Goal: Check status: Check status

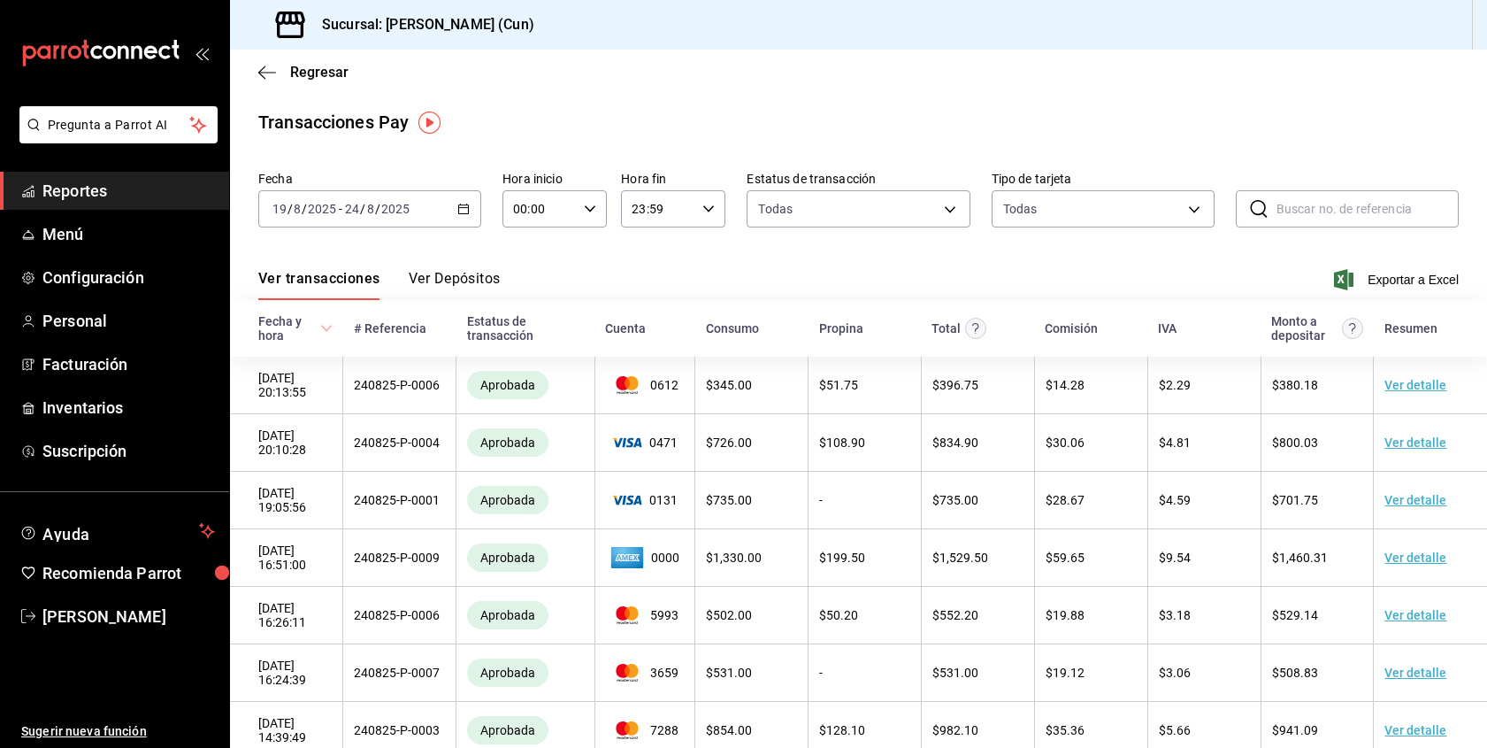
click at [120, 187] on span "Reportes" at bounding box center [128, 191] width 173 height 24
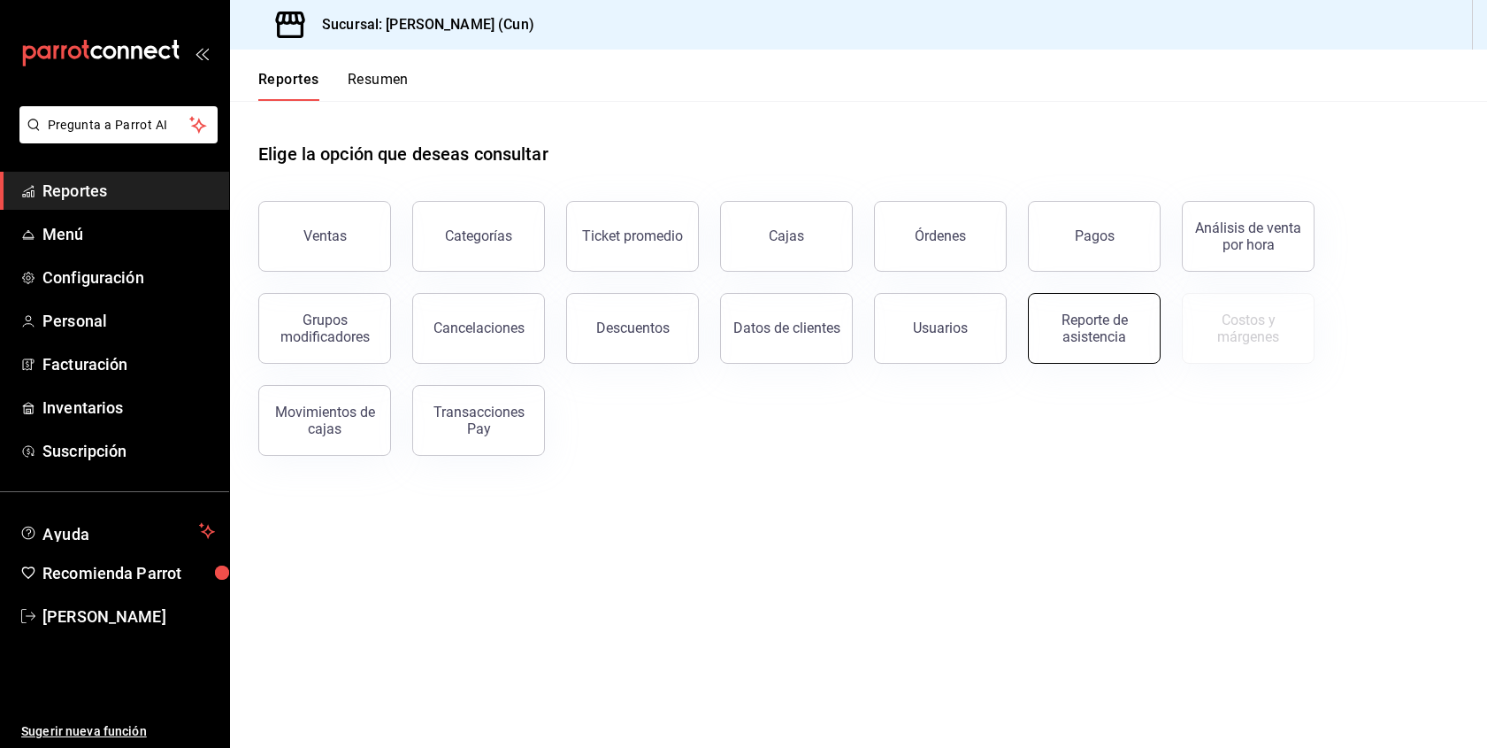
click at [1115, 325] on div "Reporte de asistencia" at bounding box center [1095, 328] width 110 height 34
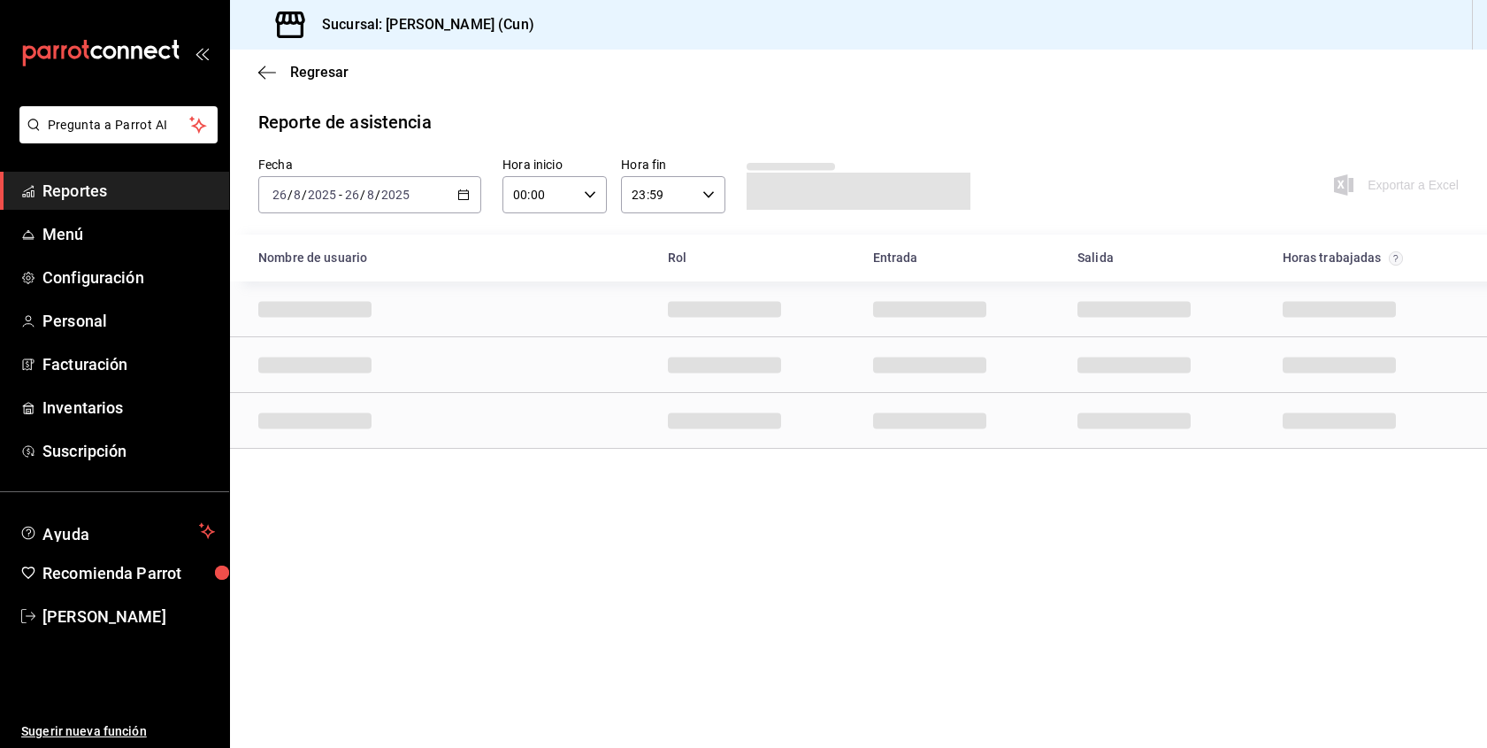
click at [409, 187] on div "[DATE] [DATE] - [DATE] [DATE]" at bounding box center [369, 194] width 223 height 37
click at [354, 450] on span "Rango de fechas" at bounding box center [341, 447] width 137 height 19
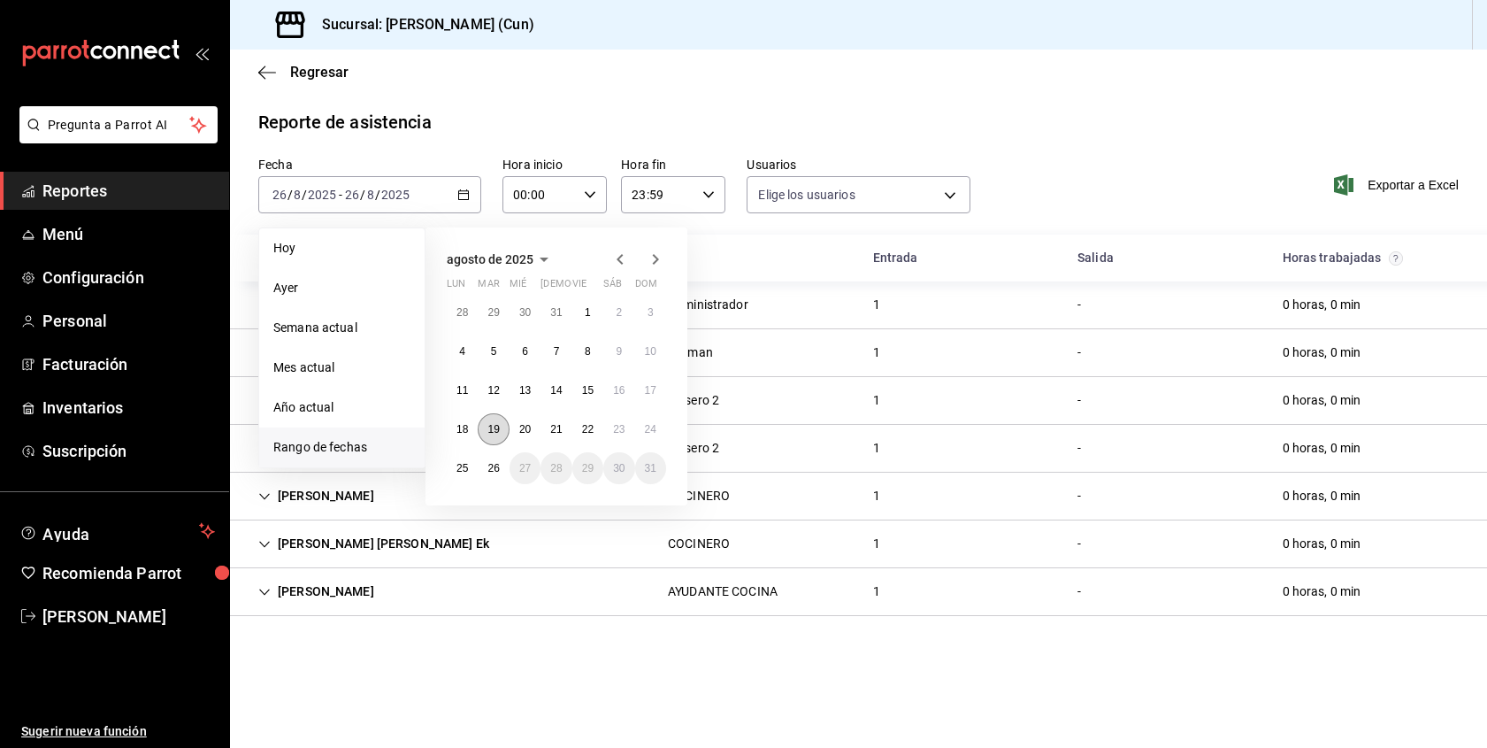
type input "78d37edc-bde5-476b-97ef-b5f6befb381b,bd4e1022-eadd-487b-930b-a0c970b8fa83,704df…"
click at [489, 424] on abbr "19" at bounding box center [494, 429] width 12 height 12
click at [656, 426] on abbr "24" at bounding box center [651, 429] width 12 height 12
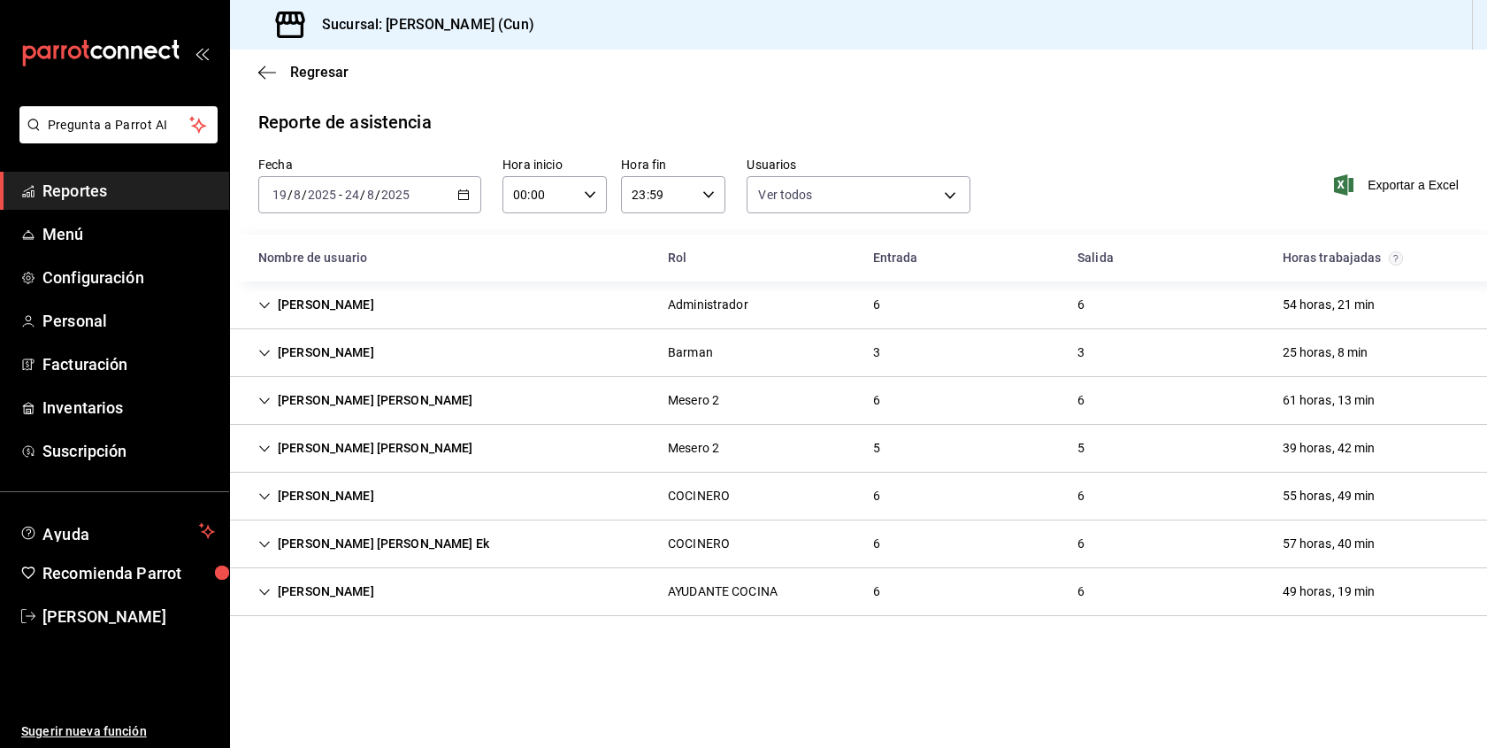
click at [395, 449] on div "[PERSON_NAME] [PERSON_NAME]" at bounding box center [365, 448] width 243 height 33
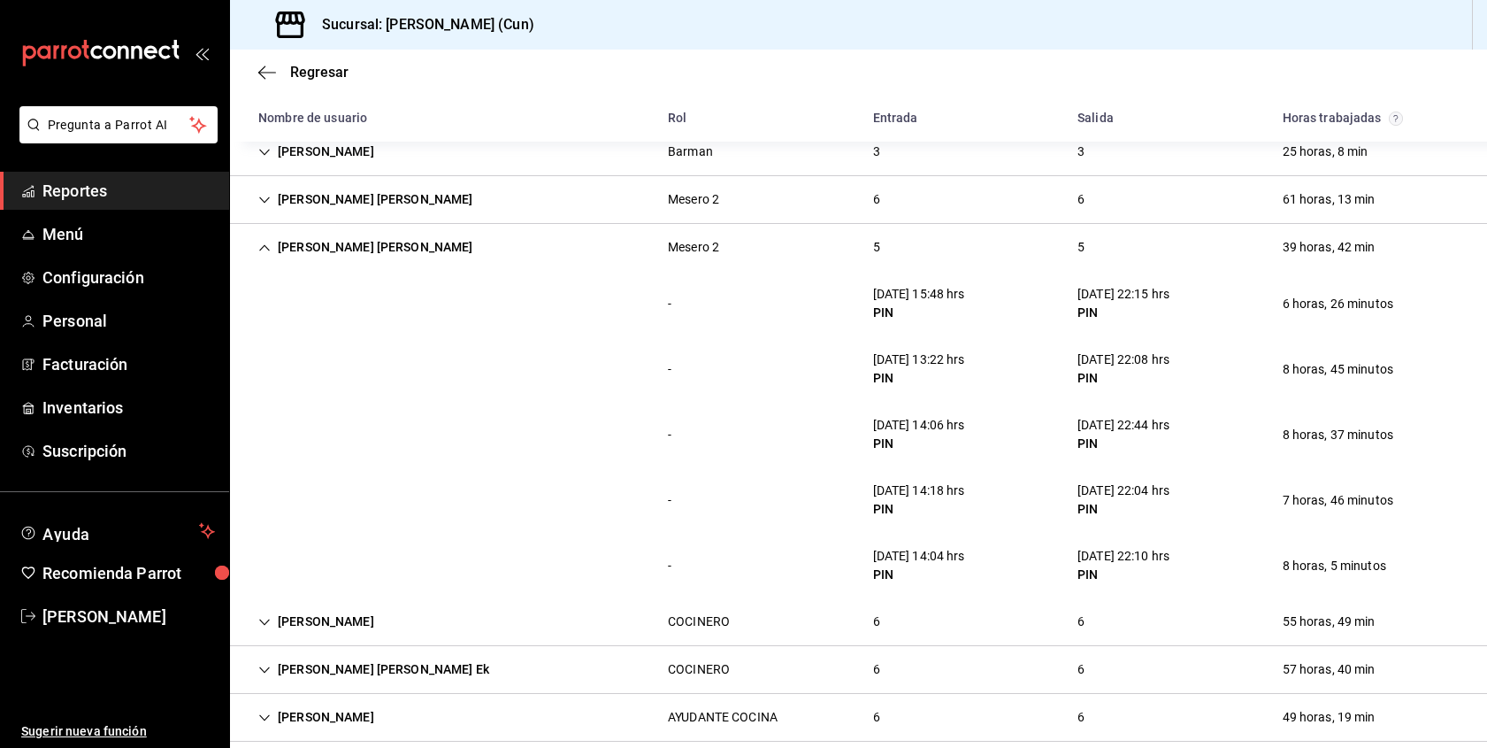
scroll to position [200, 0]
click at [262, 150] on icon "Cell" at bounding box center [264, 153] width 12 height 12
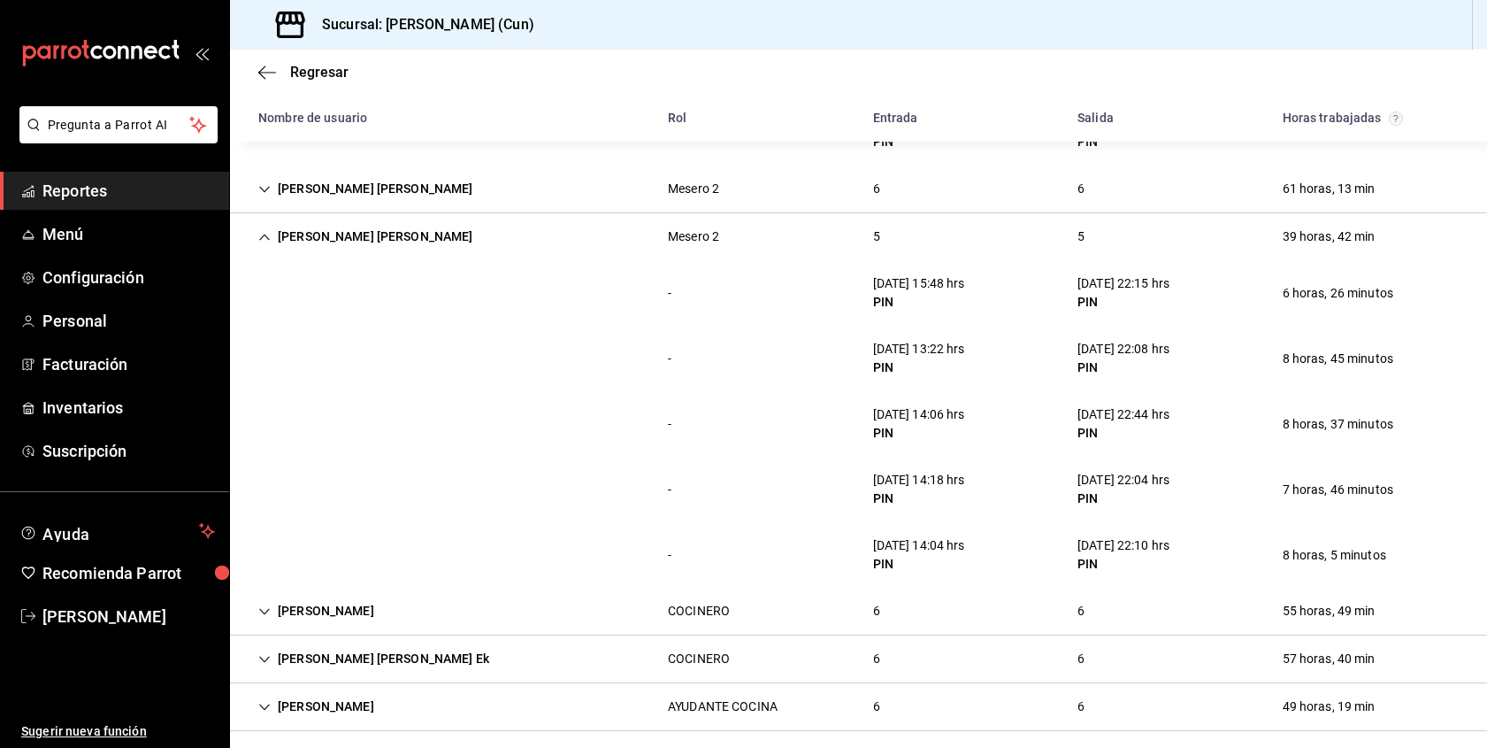
scroll to position [405, 0]
click at [265, 241] on icon "Cell" at bounding box center [264, 239] width 12 height 12
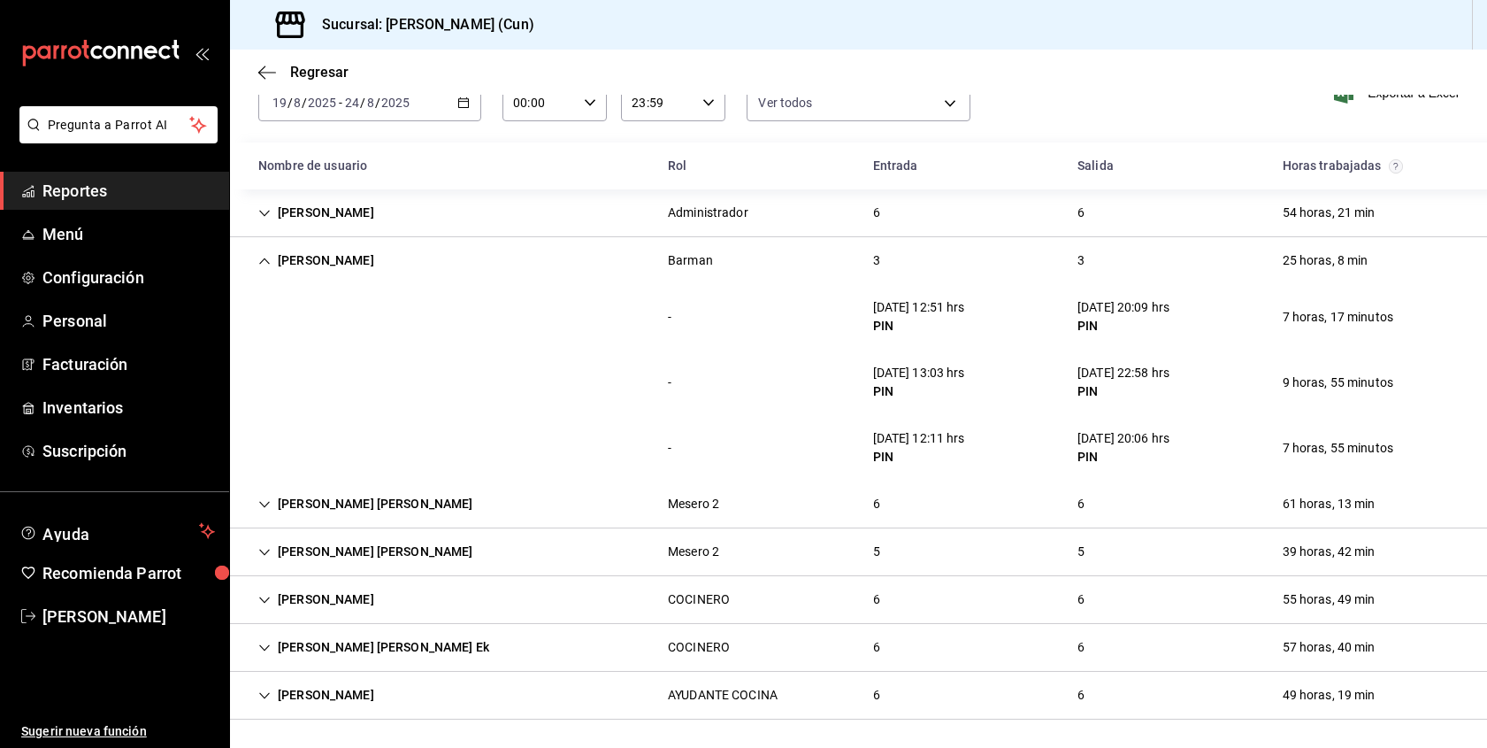
scroll to position [92, 0]
